Goal: Information Seeking & Learning: Learn about a topic

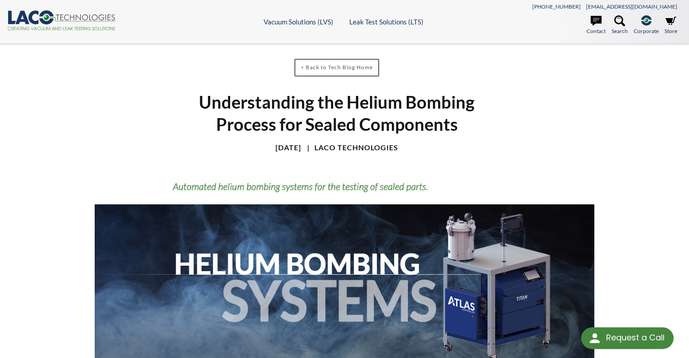
select select "Language Translate Widget"
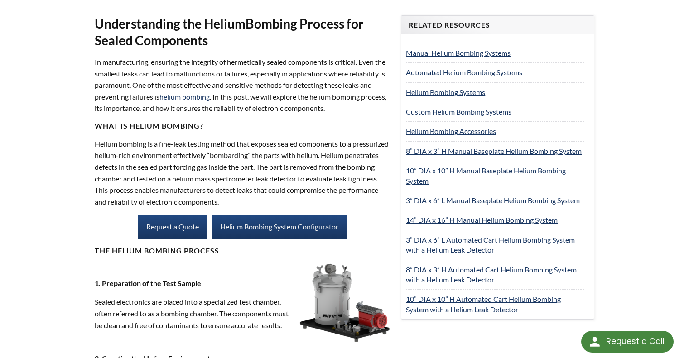
scroll to position [376, 0]
click at [426, 92] on link "Helium Bombing Systems" at bounding box center [445, 92] width 79 height 9
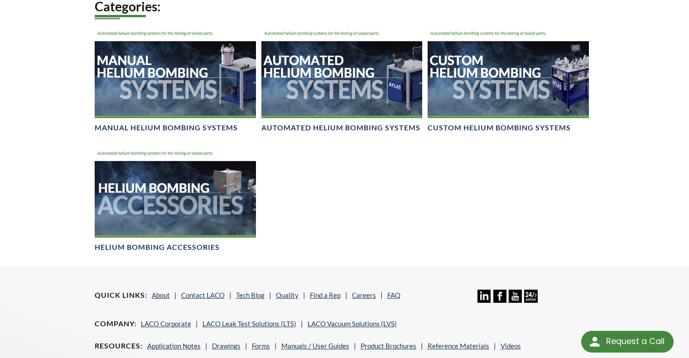
scroll to position [602, 0]
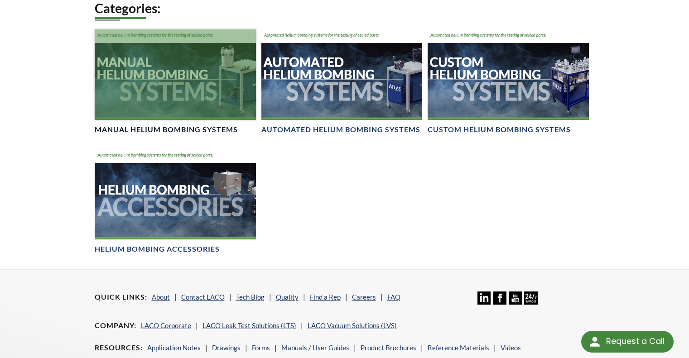
click at [204, 52] on div at bounding box center [175, 74] width 161 height 91
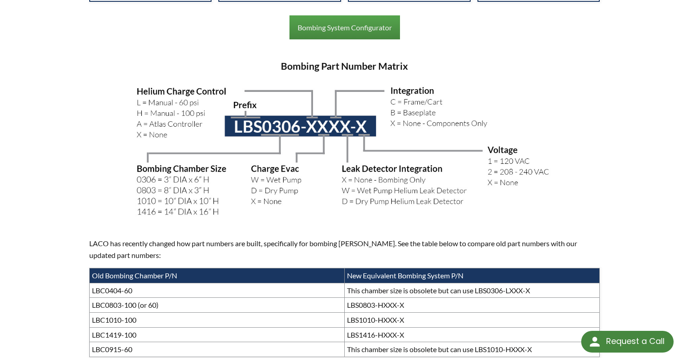
scroll to position [636, 0]
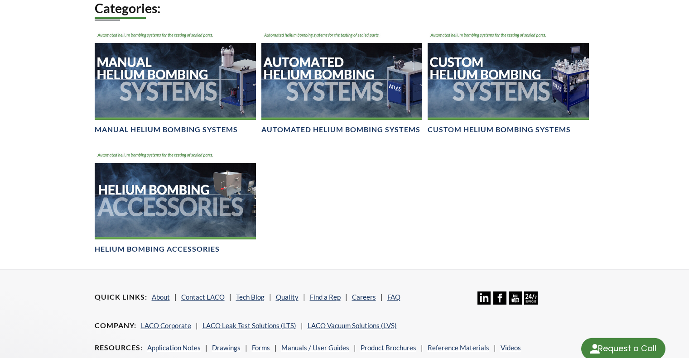
select select "Language Translate Widget"
